Goal: Task Accomplishment & Management: Manage account settings

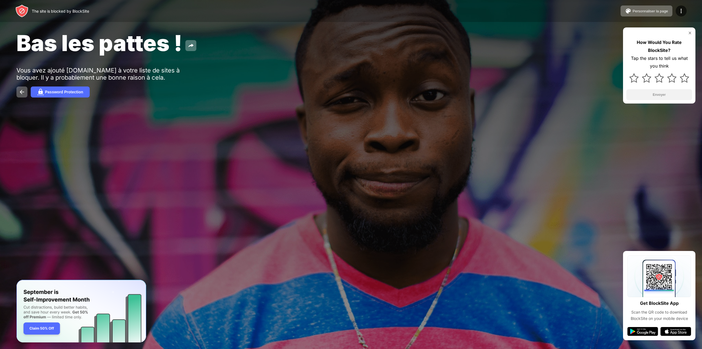
drag, startPoint x: 563, startPoint y: 162, endPoint x: 458, endPoint y: 90, distance: 127.4
click at [563, 162] on div at bounding box center [351, 174] width 702 height 349
click at [568, 137] on div at bounding box center [351, 174] width 702 height 349
